Goal: Task Accomplishment & Management: Manage account settings

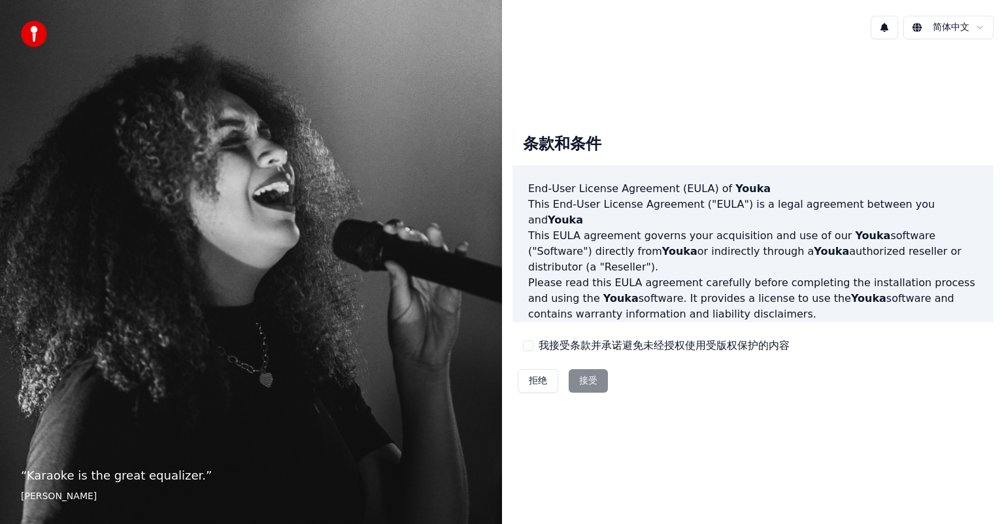
click at [588, 381] on div "拒绝 接受" at bounding box center [562, 381] width 101 height 34
click at [531, 350] on div "我接受条款并承诺避免未经授权使用受版权保护的内容" at bounding box center [656, 346] width 267 height 16
click at [530, 348] on button "我接受条款并承诺避免未经授权使用受版权保护的内容" at bounding box center [528, 346] width 10 height 10
click at [594, 379] on button "接受" at bounding box center [588, 381] width 39 height 24
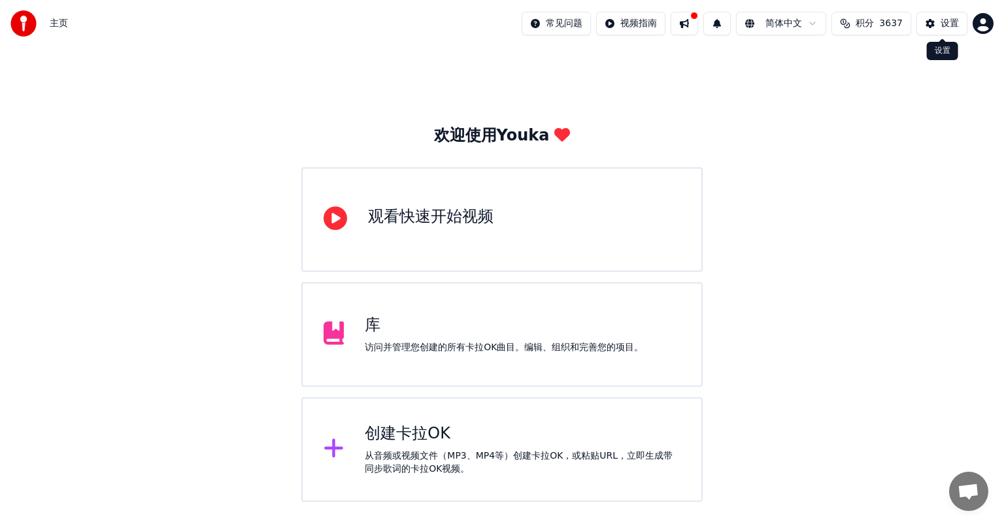
click at [953, 19] on div "设置" at bounding box center [950, 23] width 18 height 13
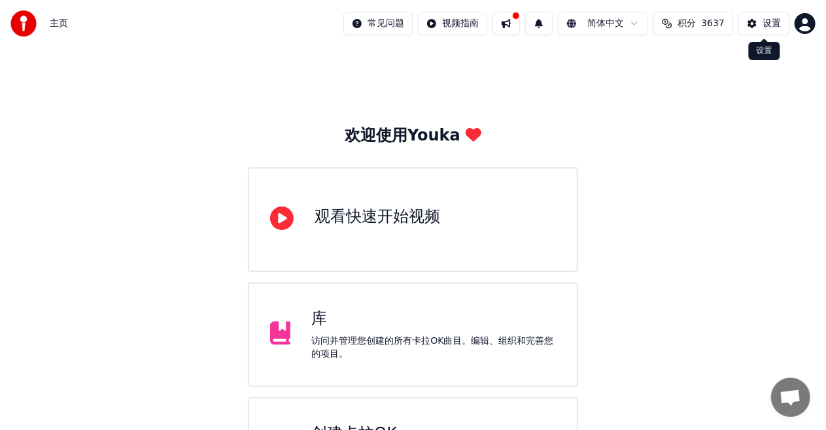
click at [756, 27] on button "设置" at bounding box center [763, 24] width 51 height 24
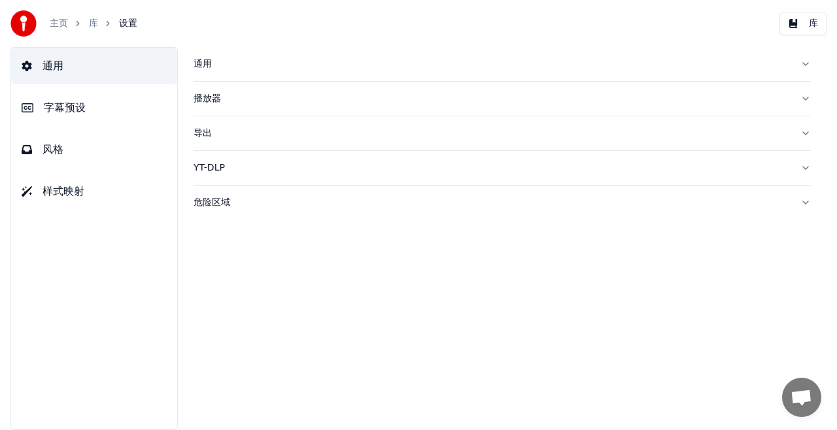
click at [88, 118] on button "字幕预设" at bounding box center [94, 108] width 166 height 37
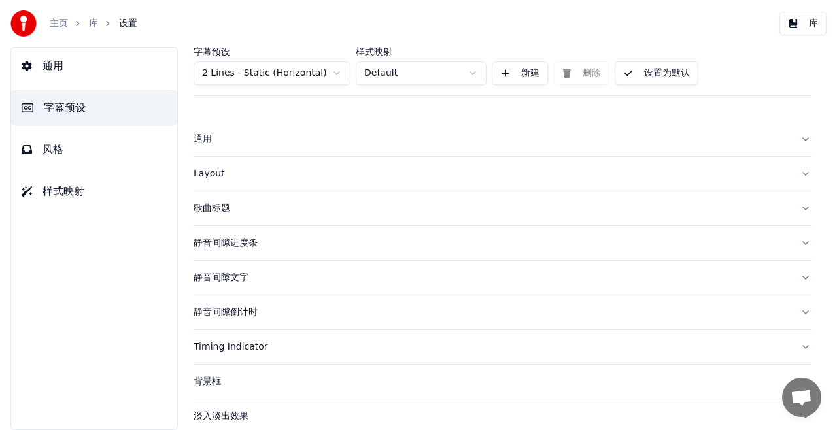
click at [258, 175] on div "Layout" at bounding box center [491, 173] width 596 height 13
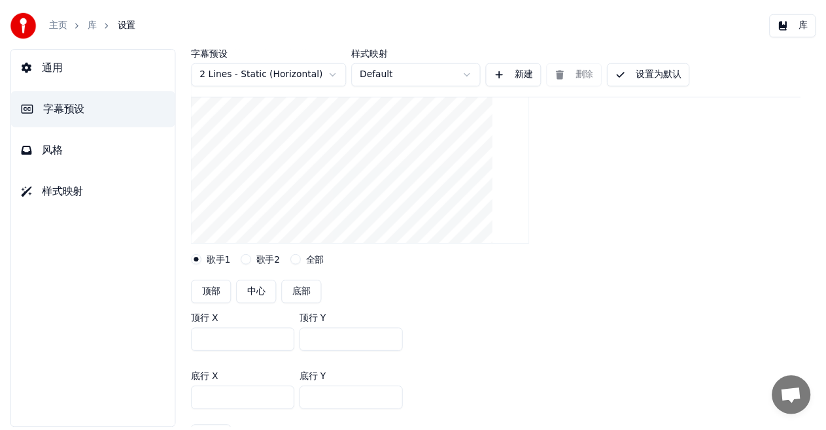
scroll to position [261, 0]
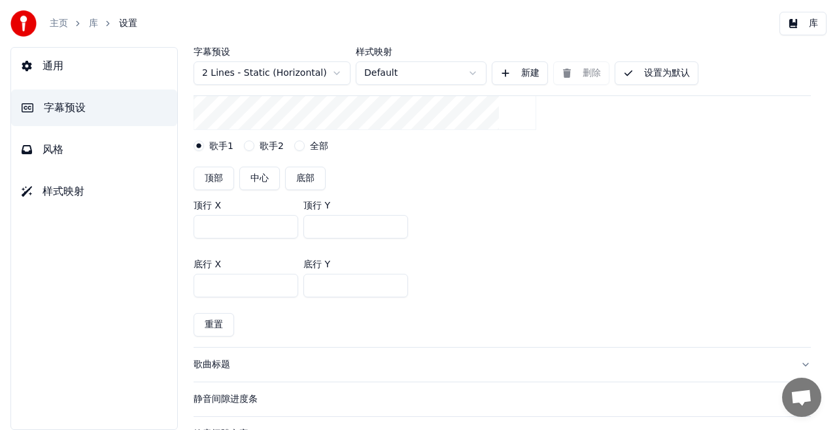
click at [61, 26] on link "主页" at bounding box center [59, 23] width 18 height 13
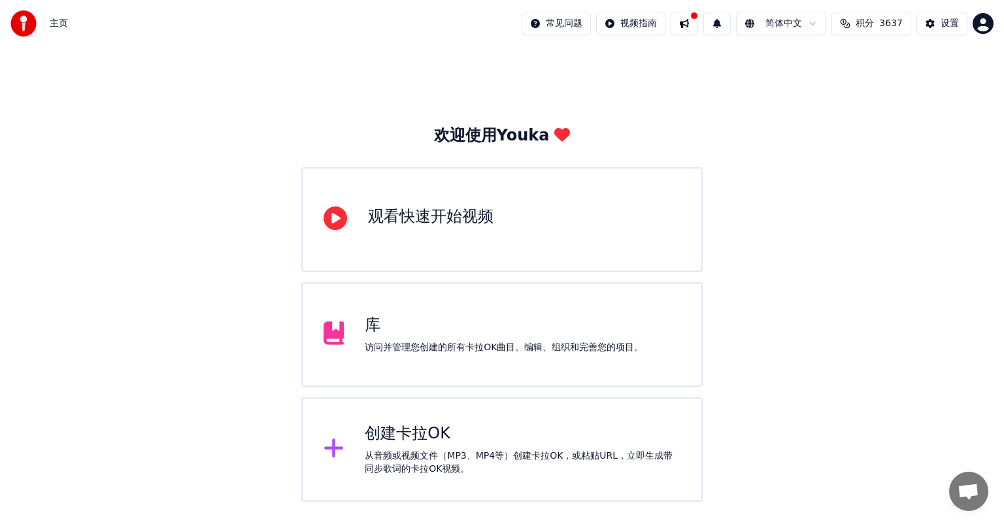
click at [950, 21] on div "设置" at bounding box center [950, 23] width 18 height 13
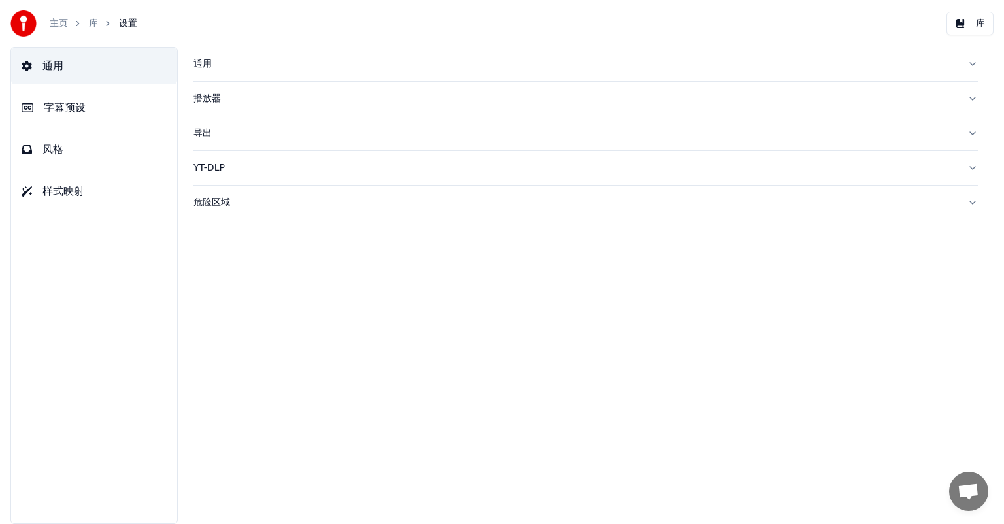
click at [101, 110] on button "字幕预设" at bounding box center [94, 108] width 166 height 37
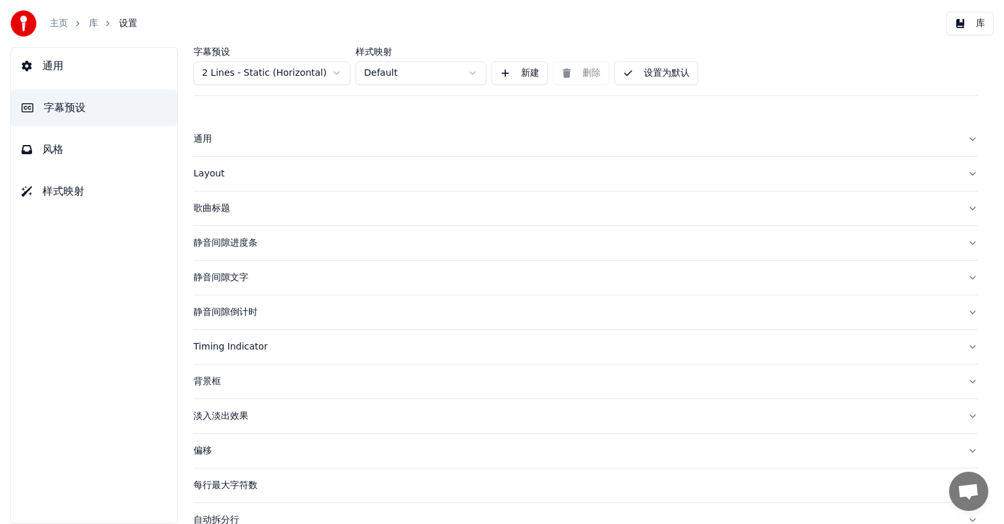
click at [250, 276] on div "静音间隙文字" at bounding box center [574, 277] width 763 height 13
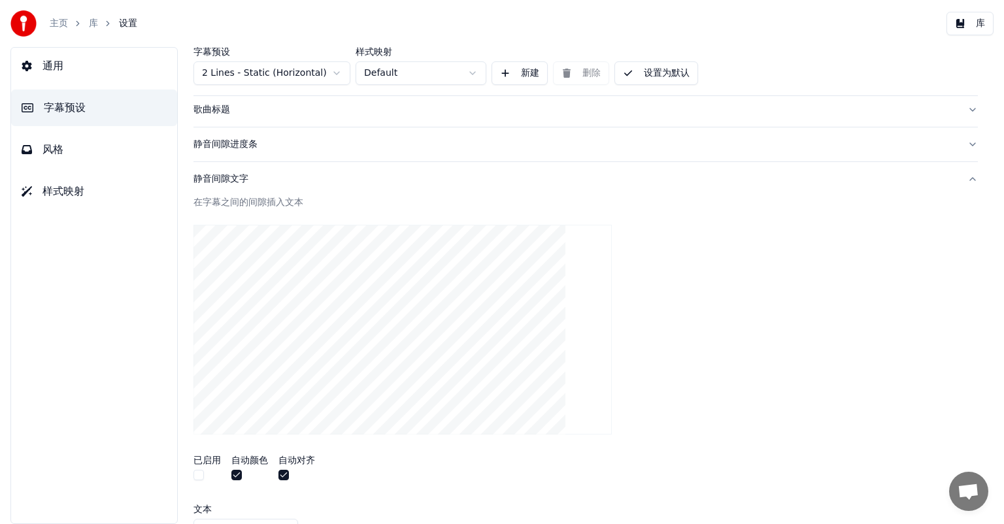
scroll to position [65, 0]
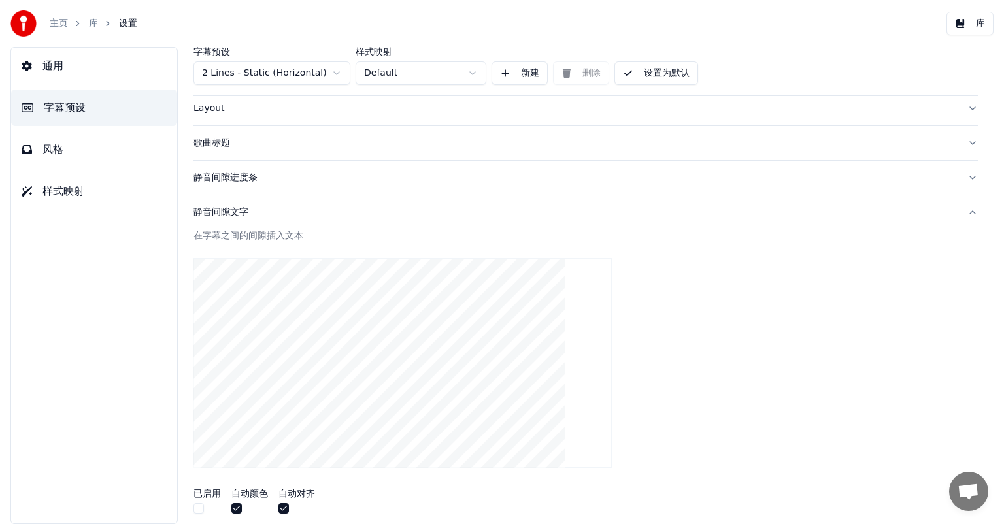
click at [228, 178] on div "静音间隙进度条" at bounding box center [574, 177] width 763 height 13
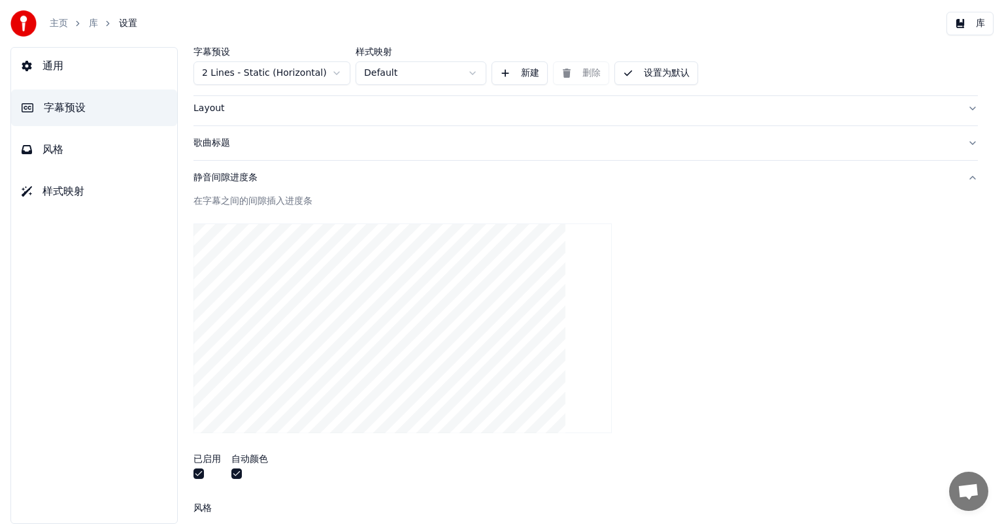
click at [241, 178] on div "静音间隙进度条" at bounding box center [574, 177] width 763 height 13
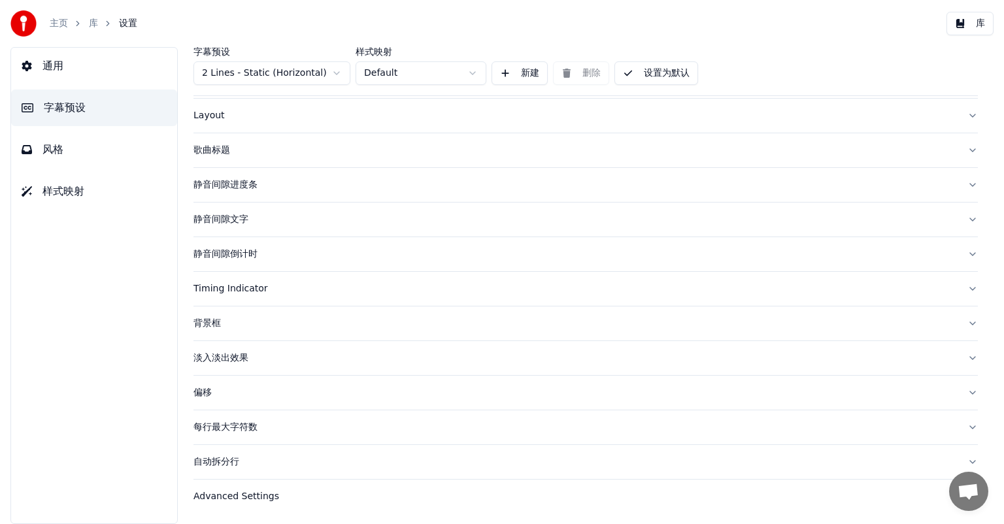
scroll to position [56, 0]
click at [250, 220] on div "静音间隙文字" at bounding box center [574, 221] width 763 height 13
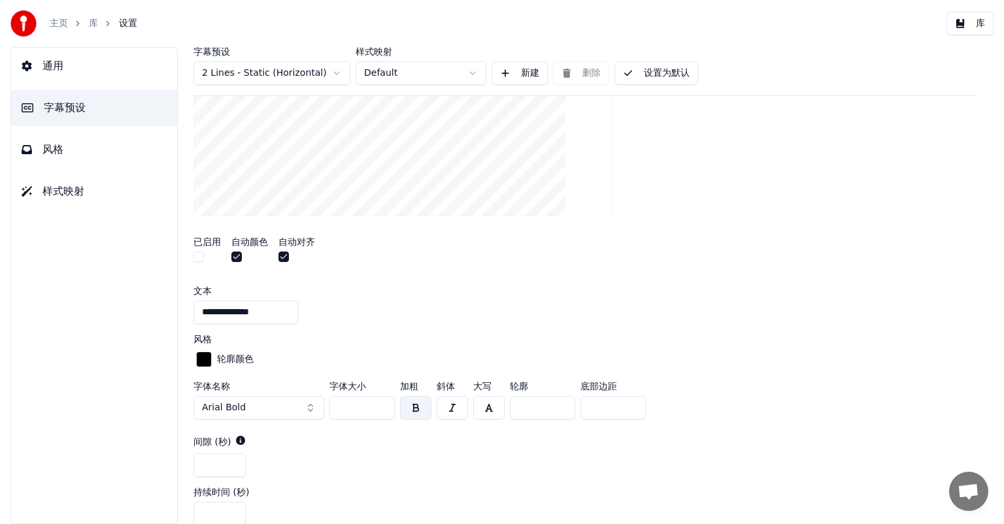
scroll to position [318, 0]
click at [382, 400] on input "***" at bounding box center [361, 407] width 65 height 24
click at [383, 407] on input "**" at bounding box center [361, 407] width 65 height 24
click at [668, 73] on button "设置为默认" at bounding box center [656, 73] width 84 height 24
type input "***"
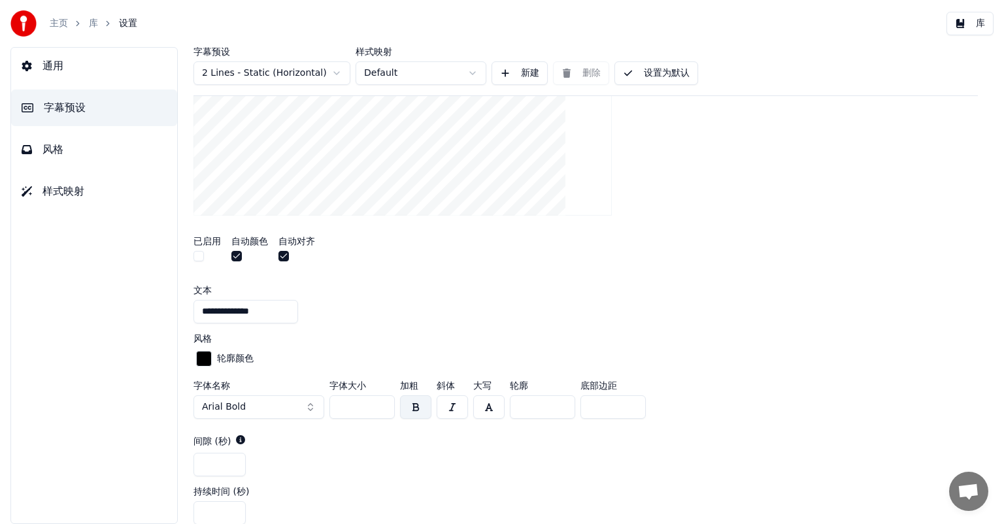
click at [382, 403] on input "***" at bounding box center [361, 407] width 65 height 24
click at [664, 71] on button "设置为默认" at bounding box center [656, 73] width 84 height 24
click at [418, 404] on button "button" at bounding box center [415, 407] width 31 height 24
click at [416, 403] on button "button" at bounding box center [415, 407] width 31 height 24
click at [668, 69] on button "设置为默认" at bounding box center [656, 73] width 84 height 24
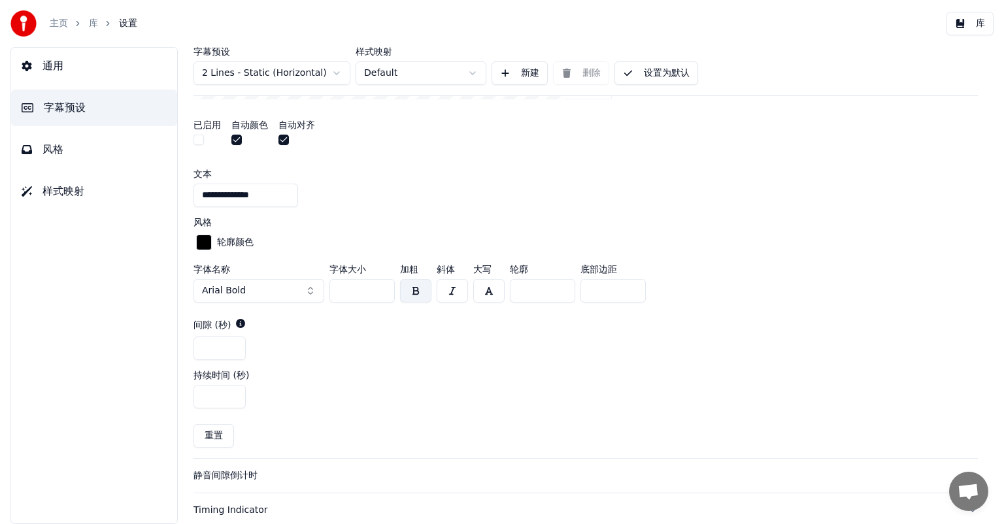
scroll to position [458, 0]
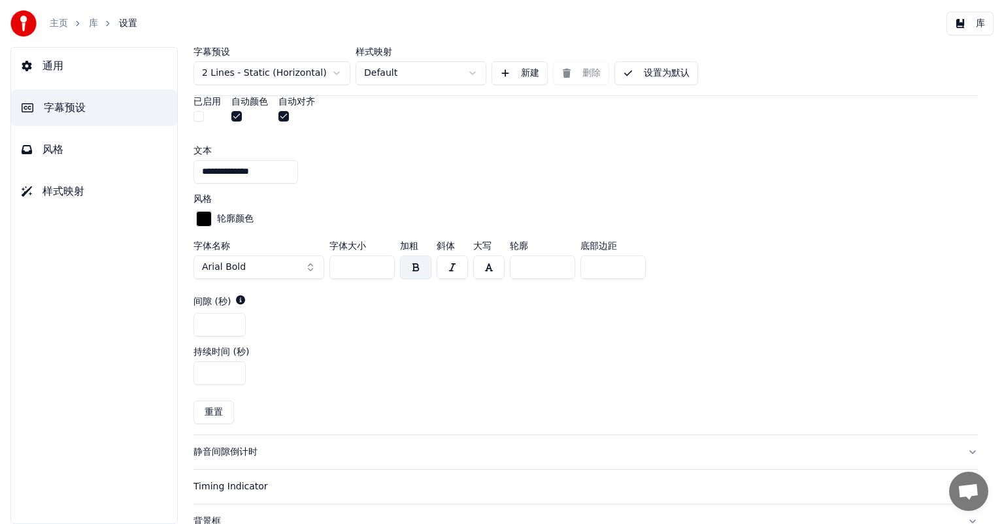
click at [450, 264] on button "button" at bounding box center [452, 268] width 31 height 24
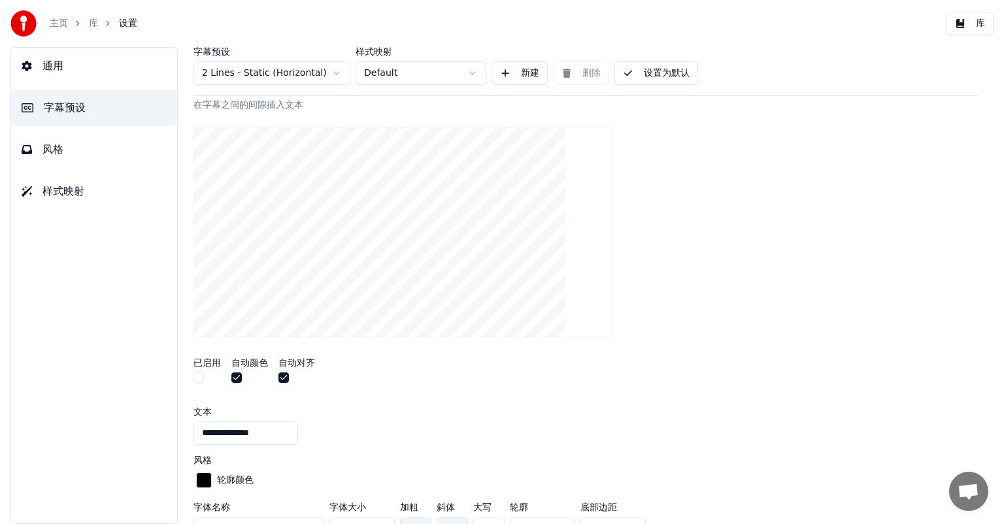
scroll to position [65, 0]
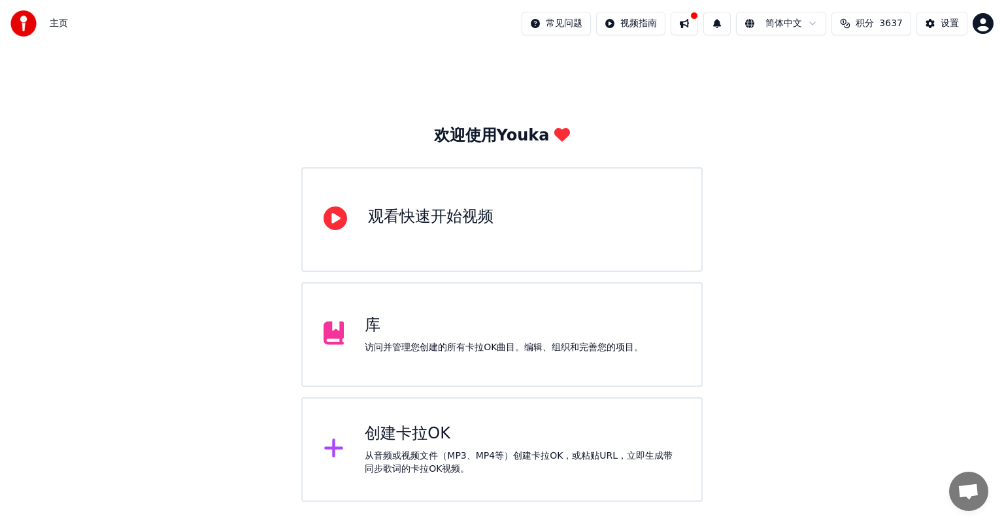
click at [485, 311] on div "库 访问并管理您创建的所有卡拉OK曲目。编辑、组织和完善您的项目。" at bounding box center [501, 334] width 401 height 105
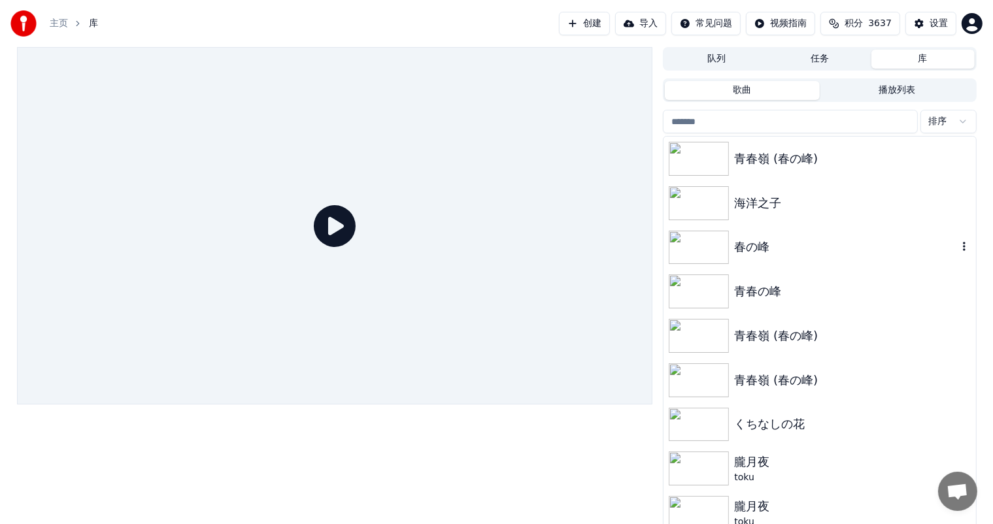
click at [695, 244] on img at bounding box center [699, 248] width 60 height 34
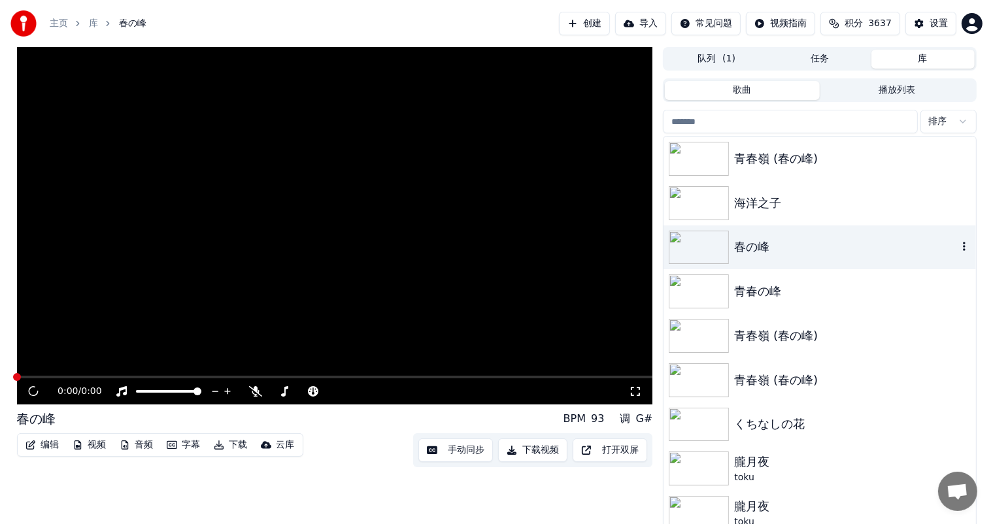
click at [695, 243] on img at bounding box center [699, 248] width 60 height 34
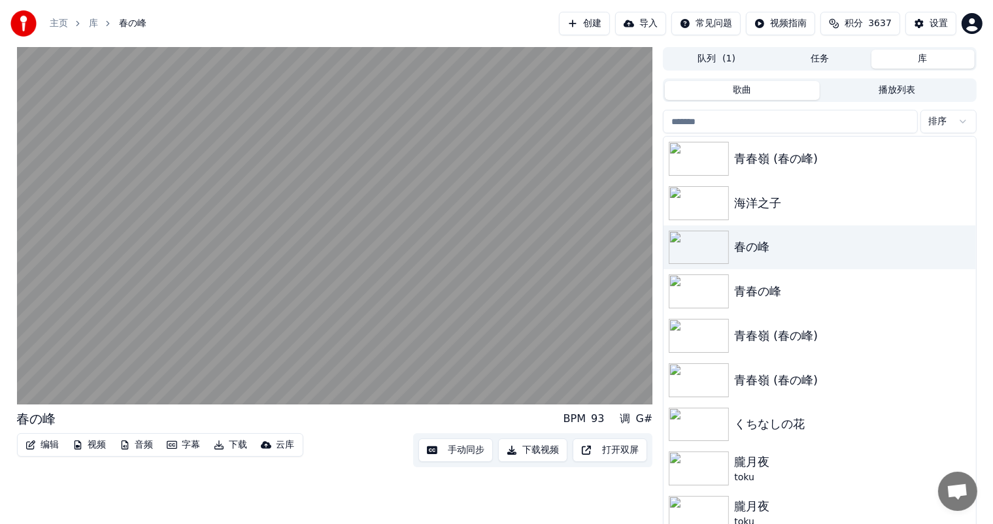
click at [932, 18] on div "设置" at bounding box center [939, 23] width 18 height 13
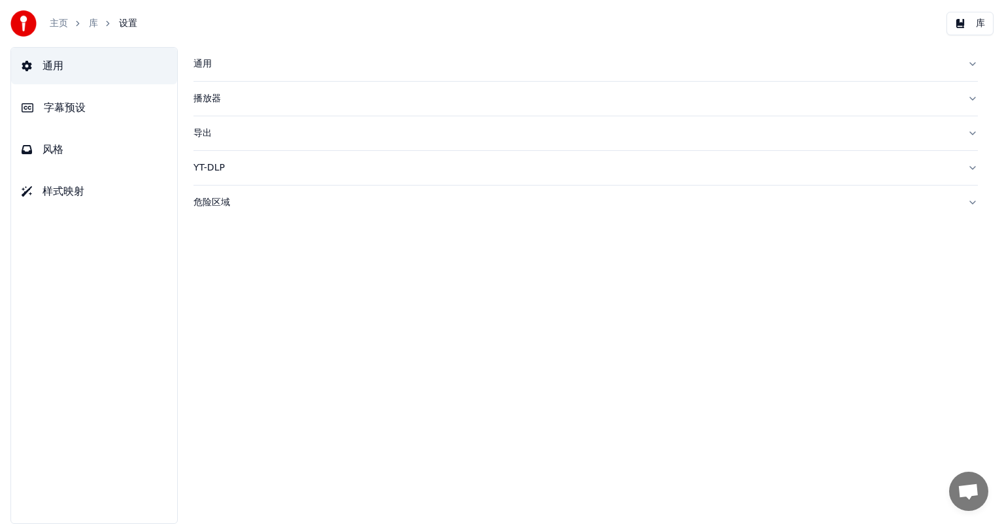
click at [87, 105] on button "字幕预设" at bounding box center [94, 108] width 166 height 37
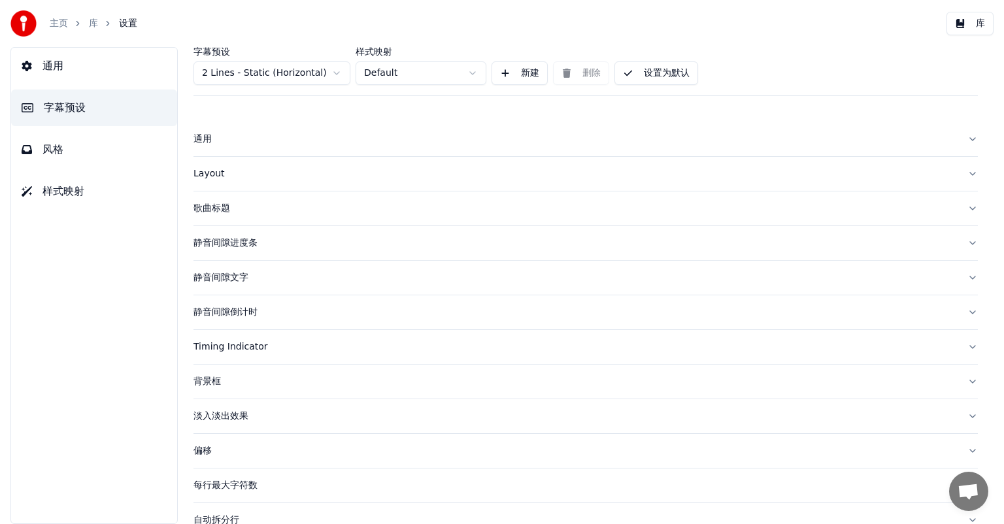
click at [233, 277] on div "静音间隙文字" at bounding box center [574, 277] width 763 height 13
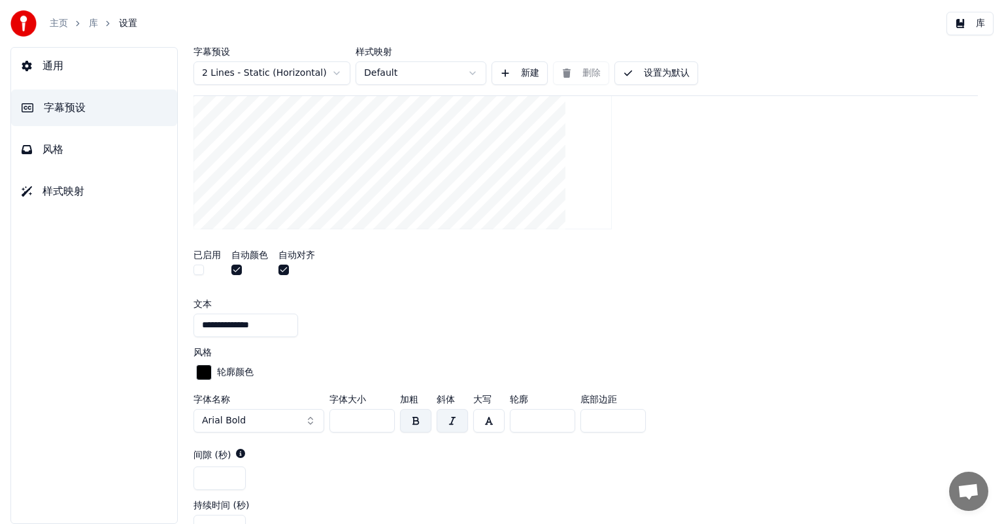
scroll to position [327, 0]
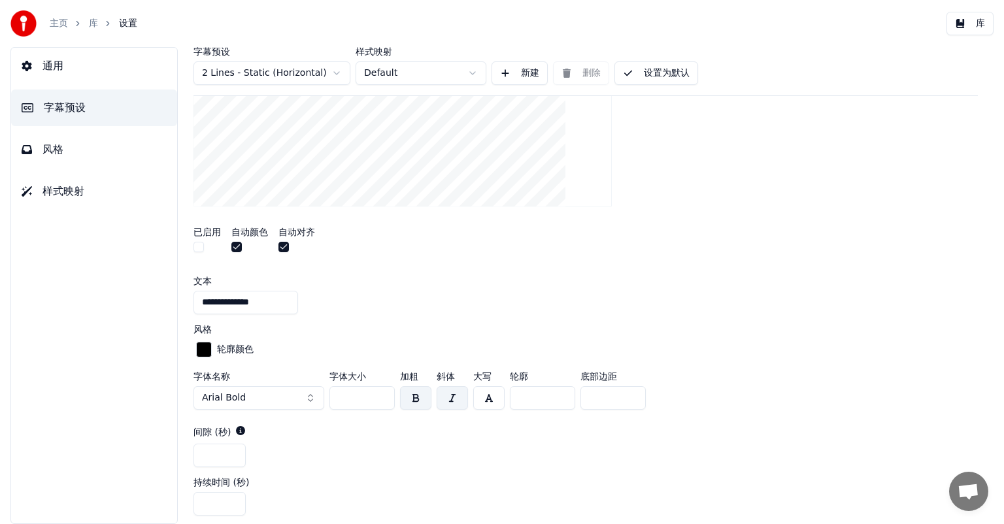
click at [450, 392] on button "button" at bounding box center [452, 398] width 31 height 24
click at [453, 397] on button "button" at bounding box center [452, 398] width 31 height 24
click at [651, 73] on button "设置为默认" at bounding box center [656, 73] width 84 height 24
